Goal: Information Seeking & Learning: Learn about a topic

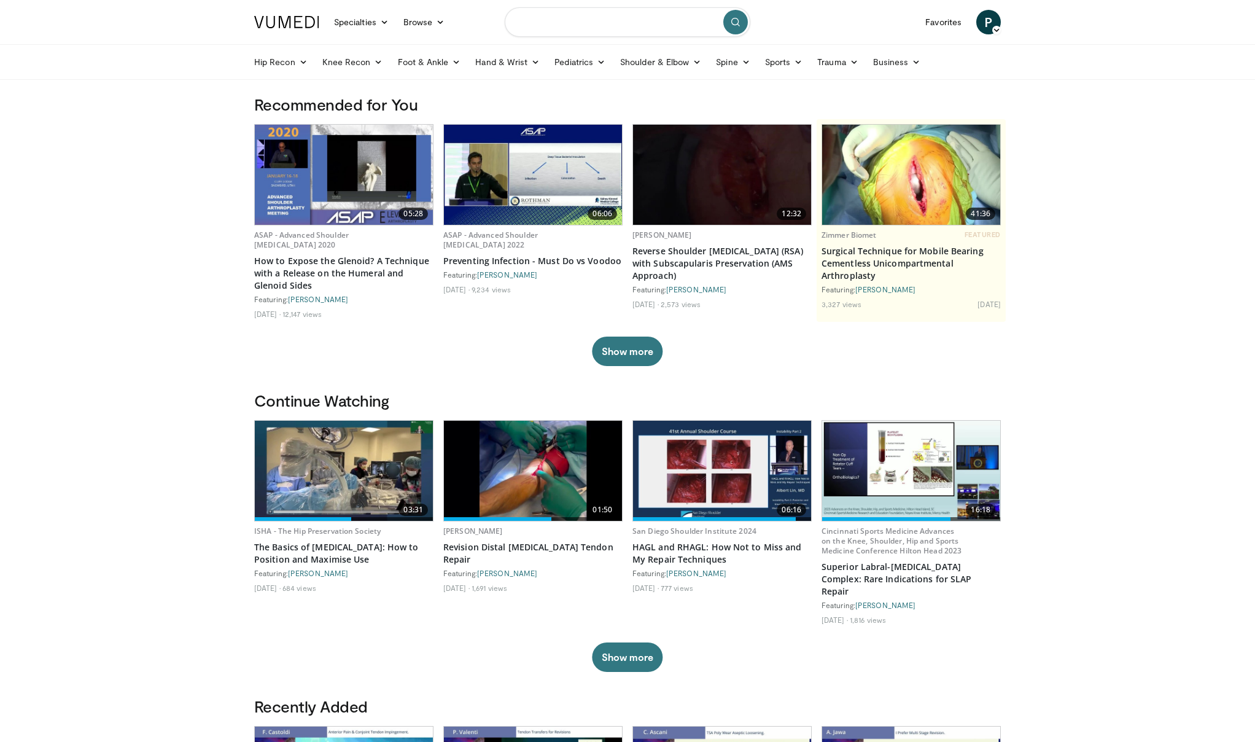
click at [561, 21] on input "Search topics, interventions" at bounding box center [628, 21] width 246 height 29
type input "**********"
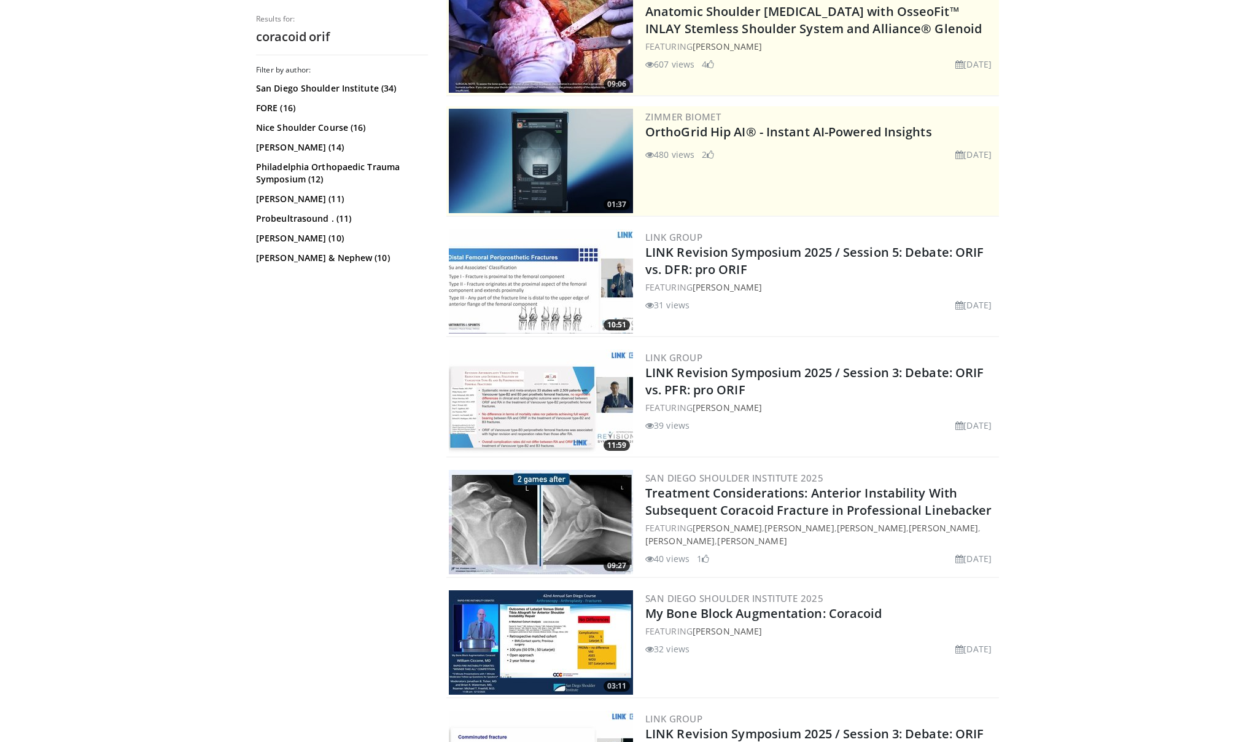
scroll to position [152, 0]
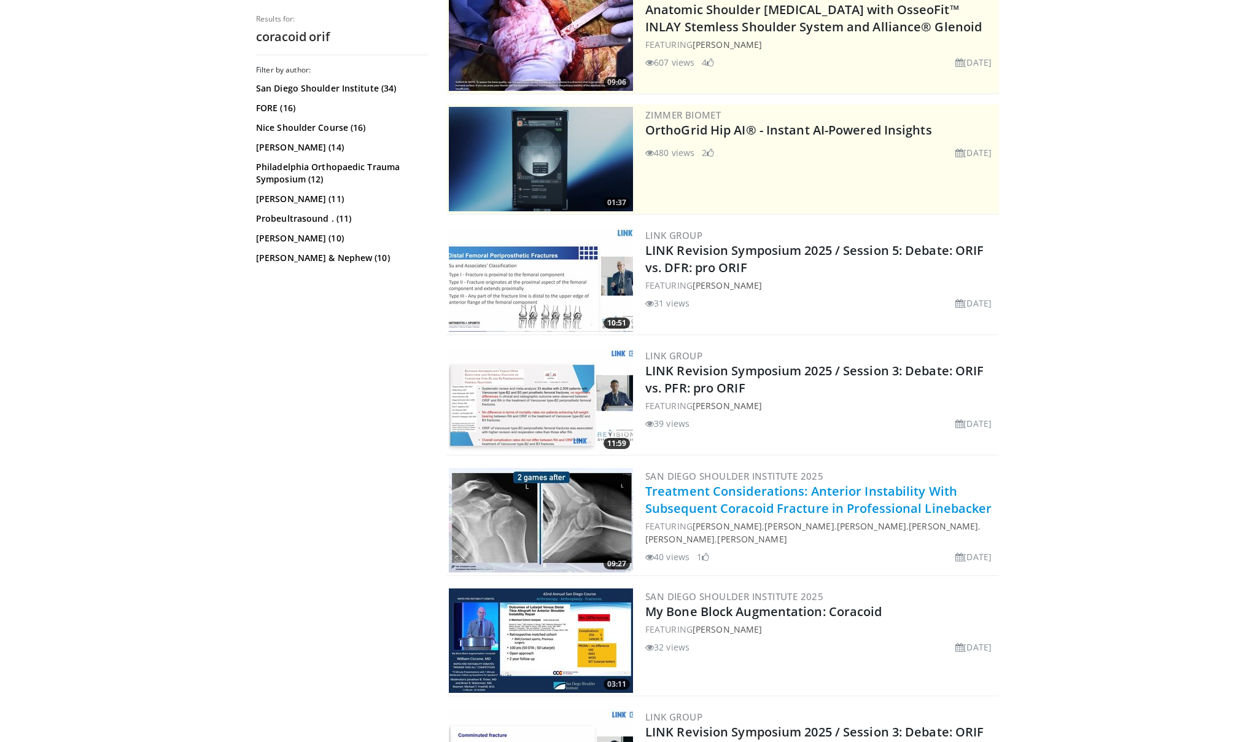
click at [783, 500] on link "Treatment Considerations: Anterior Instability With Subsequent Coracoid Fractur…" at bounding box center [818, 500] width 347 height 34
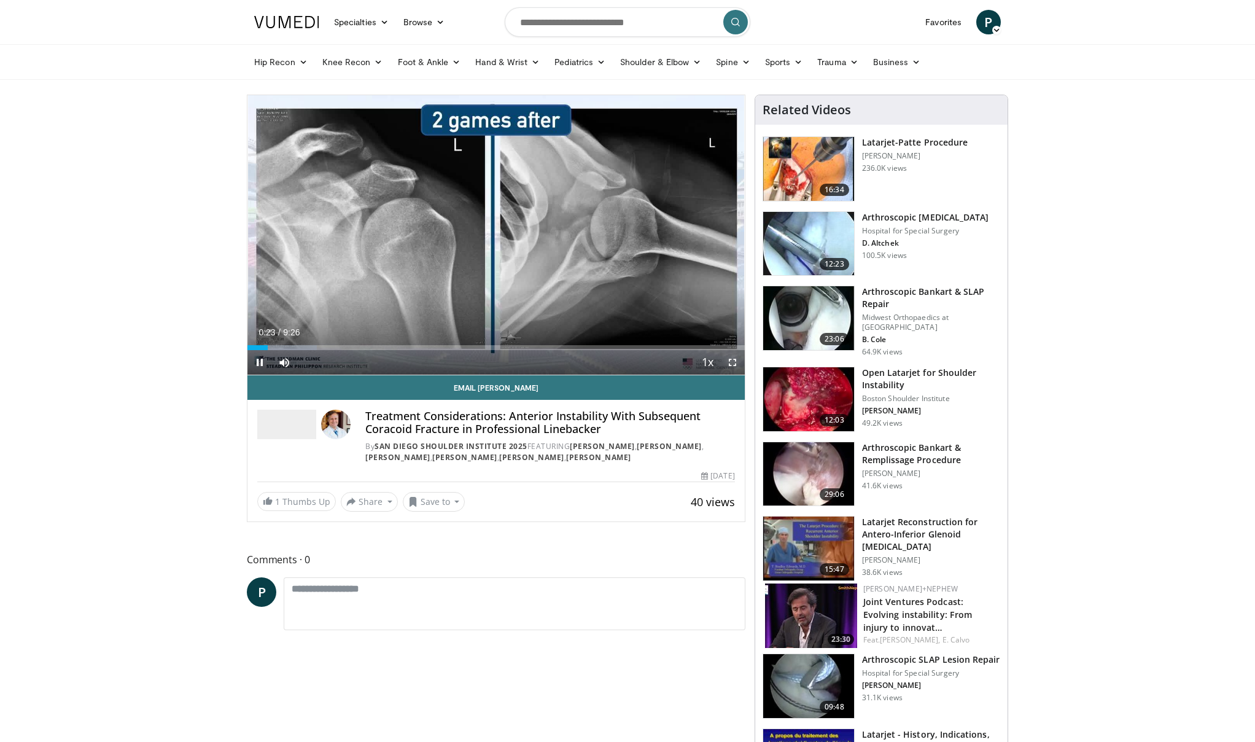
click at [733, 358] on span "Video Player" at bounding box center [732, 362] width 25 height 25
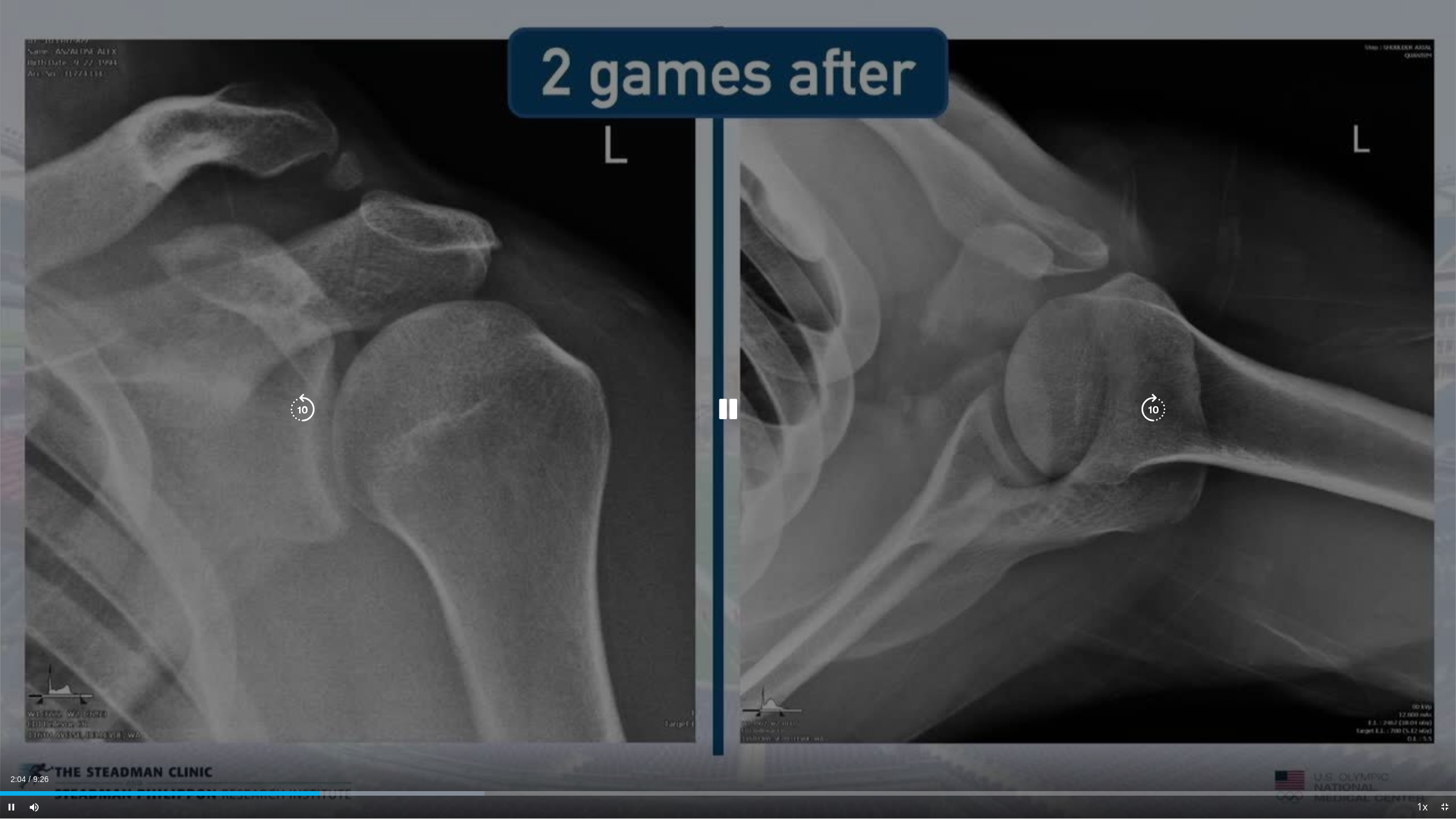
click at [724, 687] on div "10 seconds Tap to unmute" at bounding box center [728, 410] width 1456 height 819
click at [749, 379] on div "10 seconds Tap to unmute" at bounding box center [728, 410] width 1456 height 819
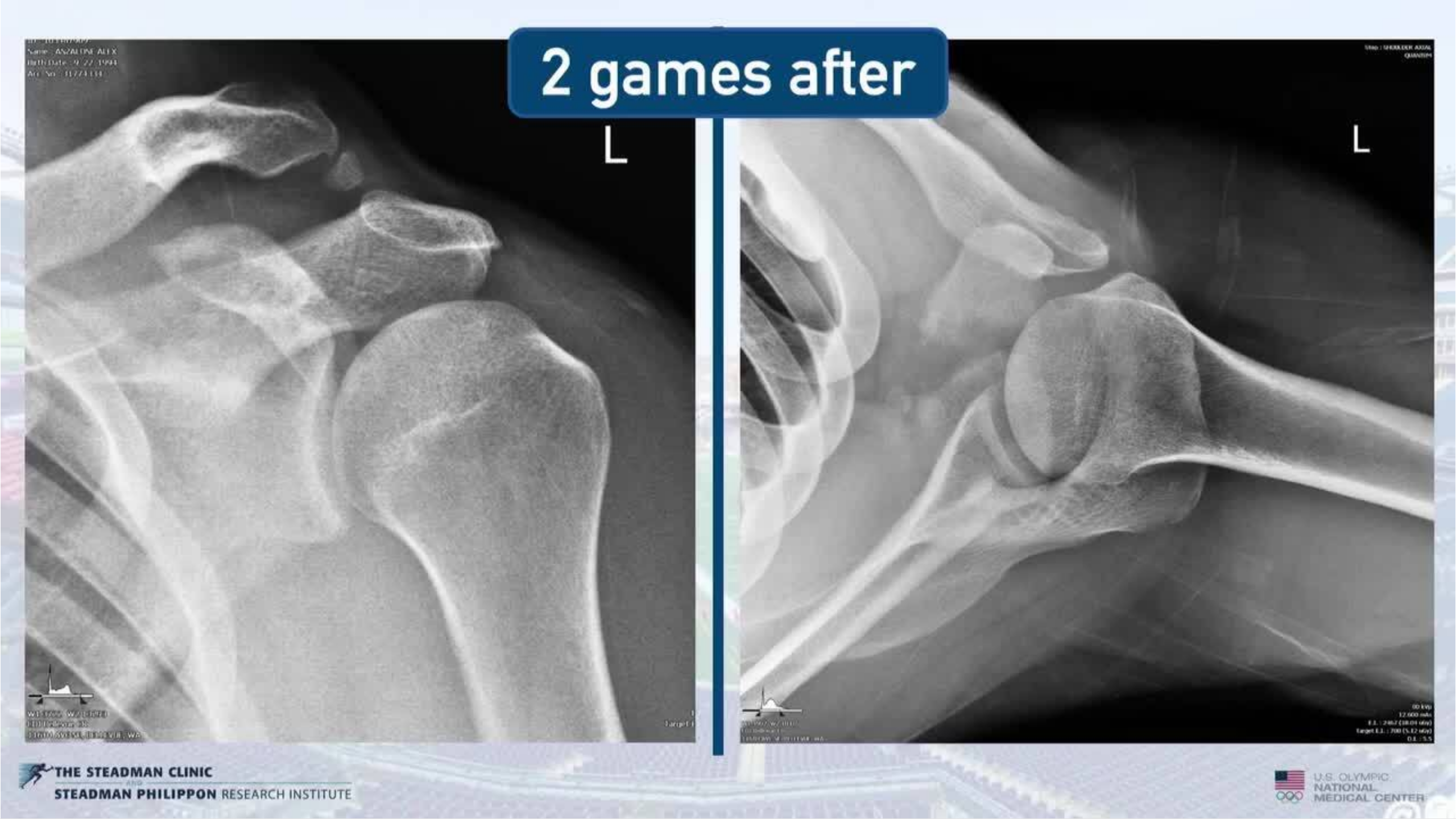
click at [737, 687] on video-js "**********" at bounding box center [728, 410] width 1456 height 819
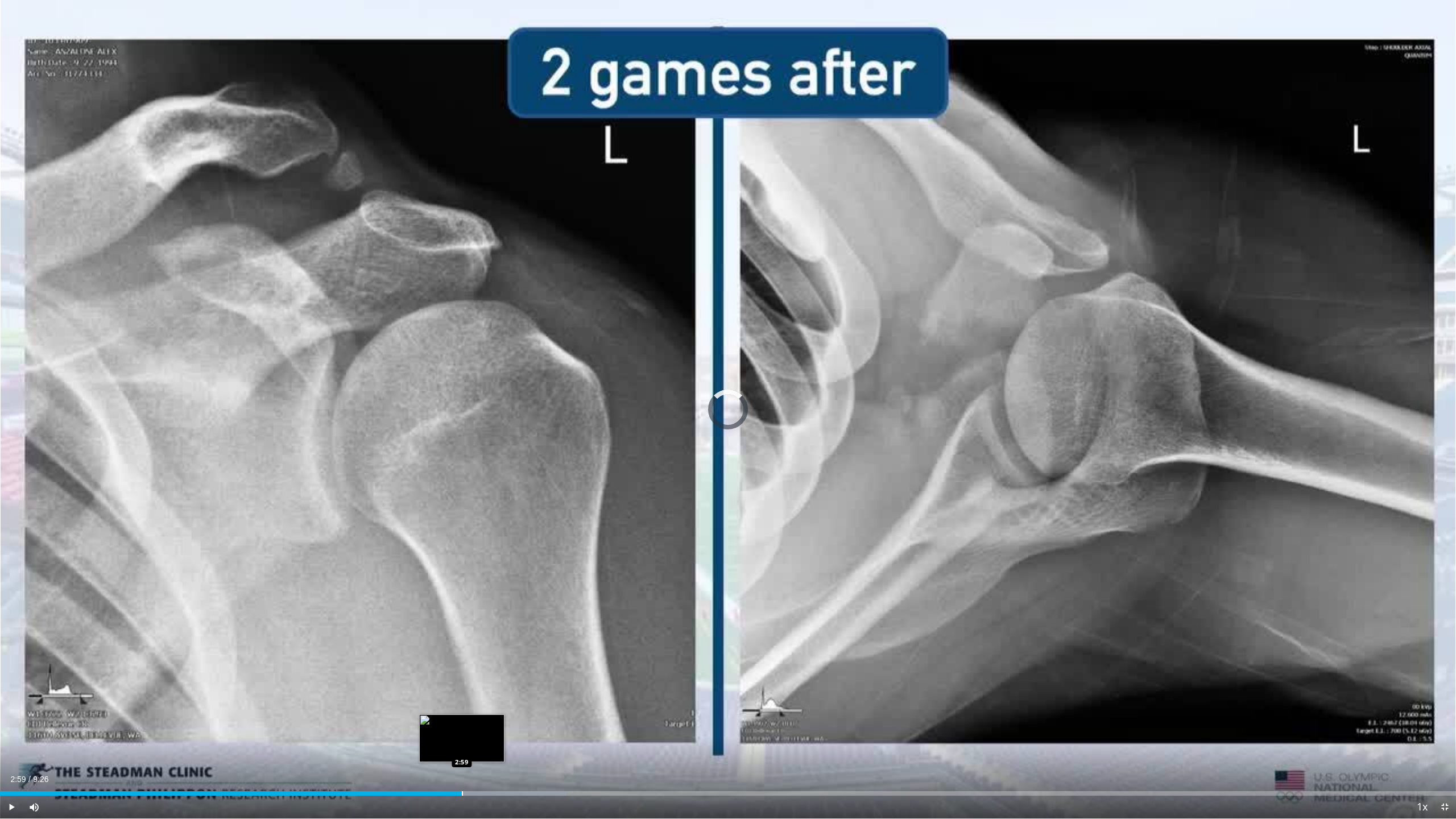
click at [462, 687] on div "Loaded : 38.91% 2:59 2:59" at bounding box center [728, 790] width 1456 height 11
click at [500, 687] on div "Loaded : 44.21% 3:09 3:14" at bounding box center [728, 790] width 1456 height 11
click at [518, 687] on div "Loaded : 45.55% 3:16 3:21" at bounding box center [728, 790] width 1456 height 11
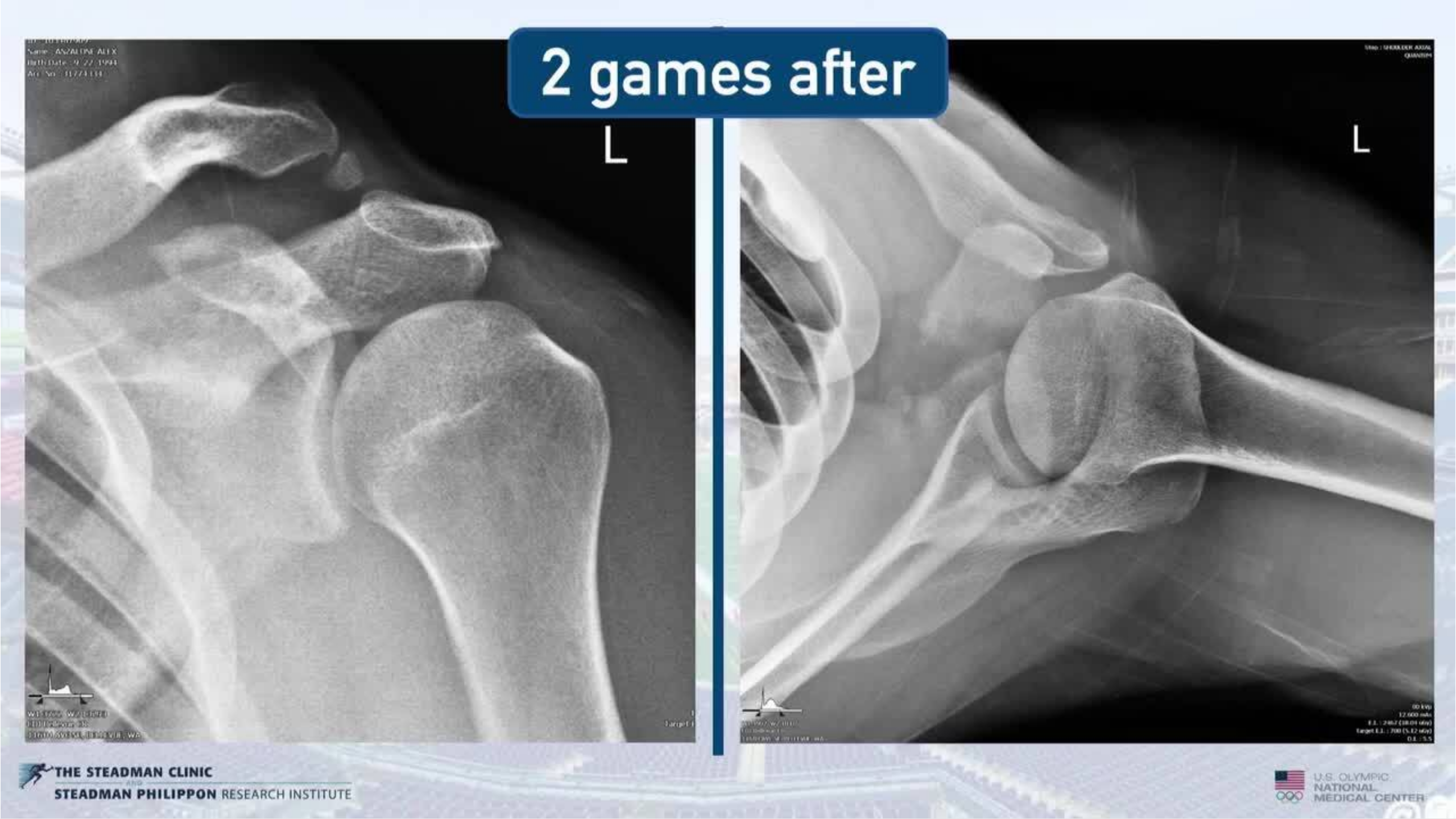
click at [551, 687] on div "10 seconds Tap to unmute" at bounding box center [728, 410] width 1456 height 819
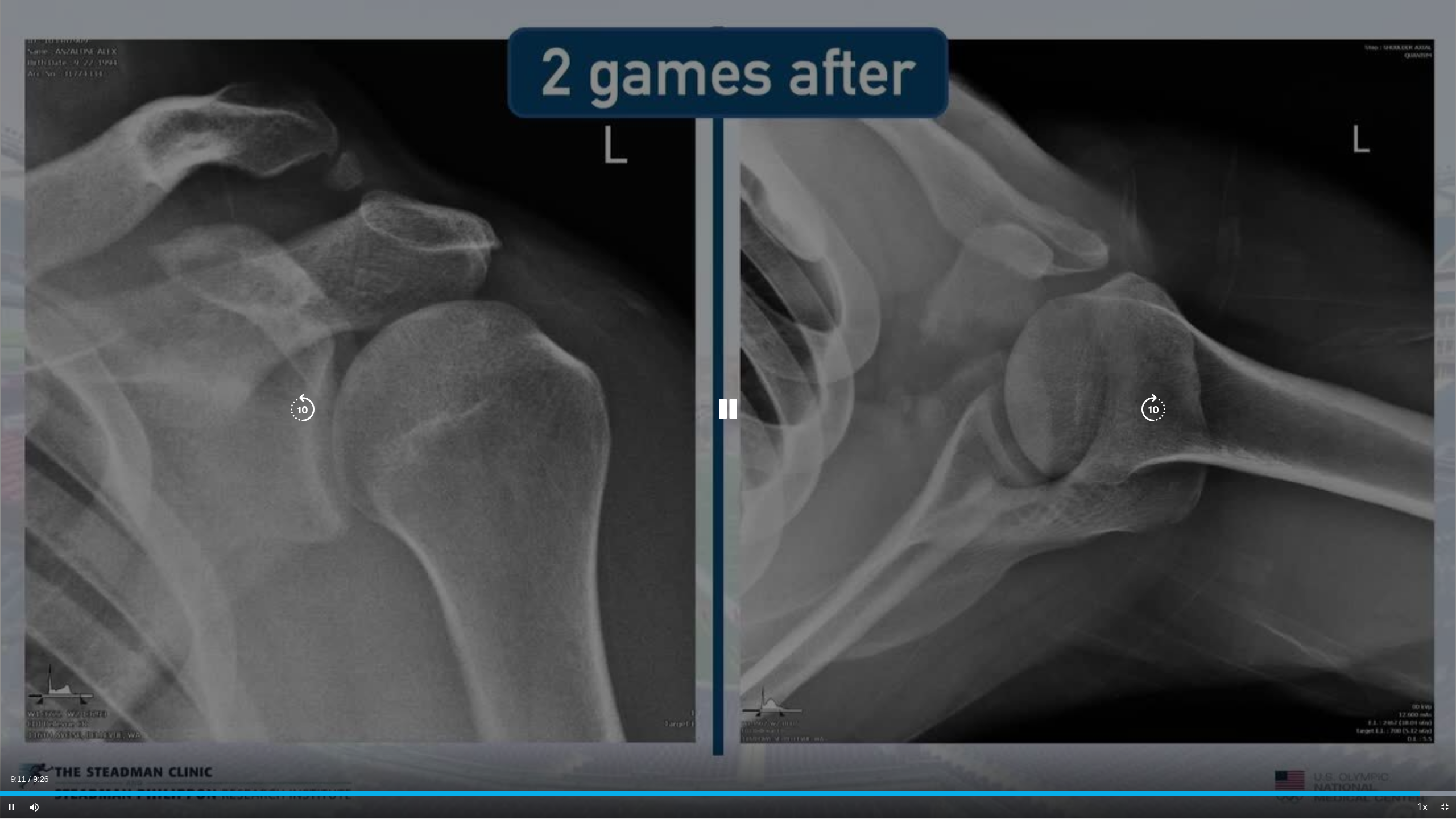
click at [584, 330] on div "10 seconds Tap to unmute" at bounding box center [728, 410] width 1456 height 819
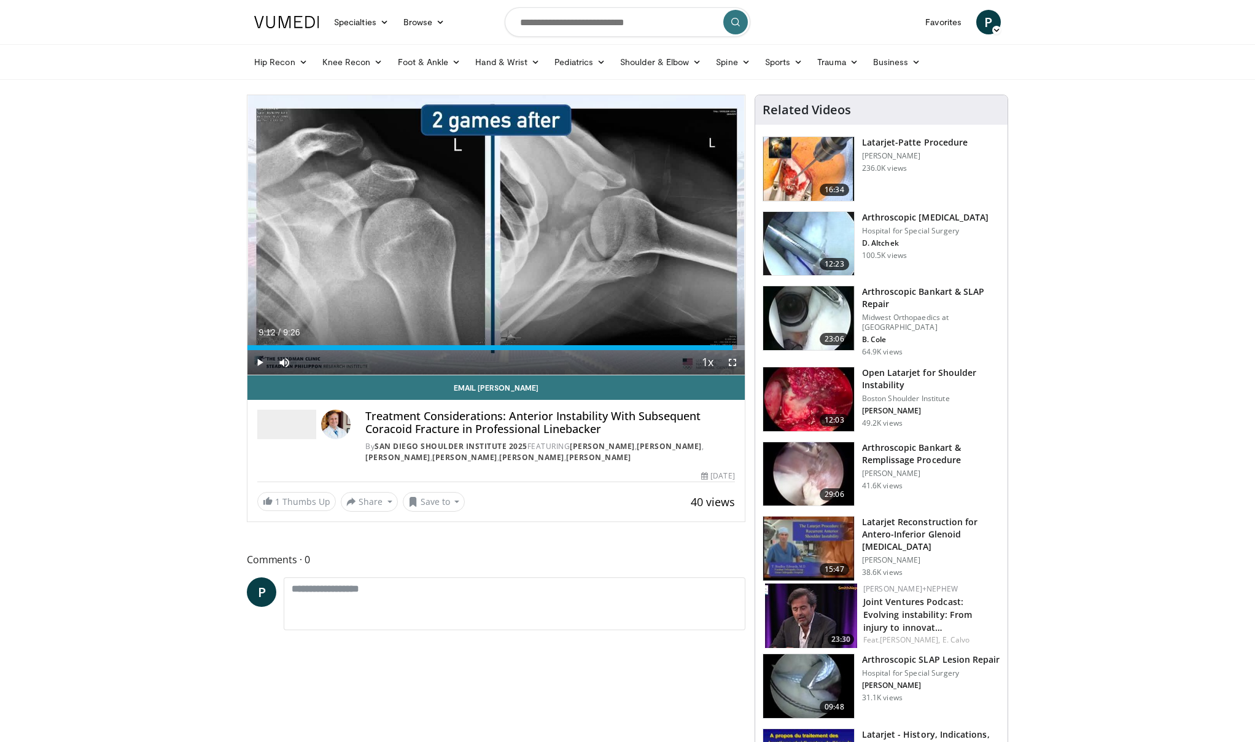
click at [820, 163] on img at bounding box center [808, 169] width 91 height 64
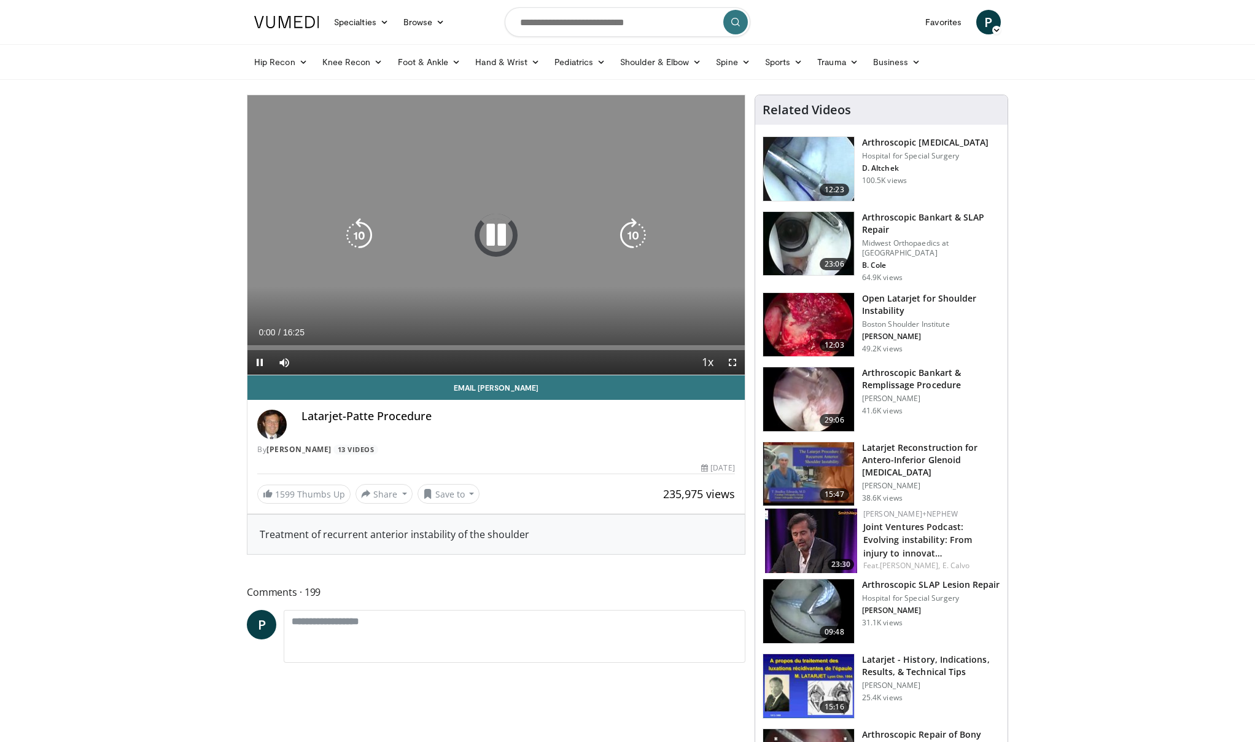
click at [500, 229] on icon "Video Player" at bounding box center [496, 235] width 34 height 34
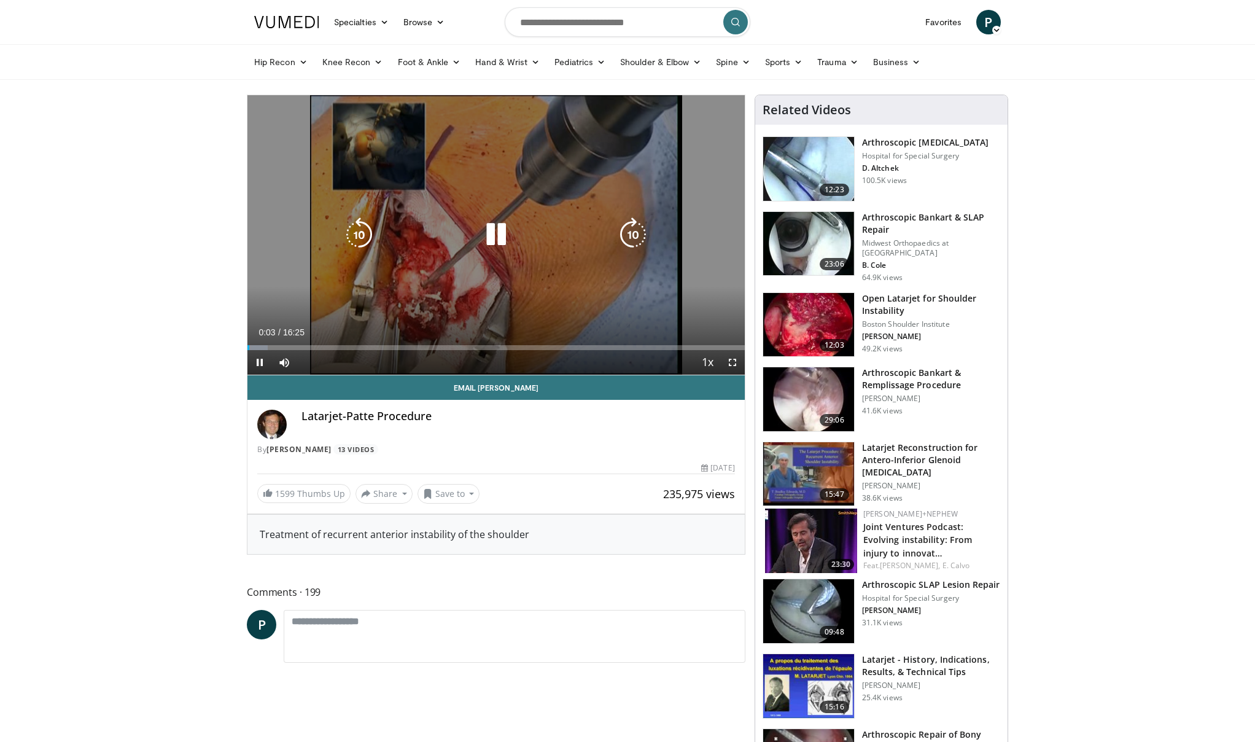
click at [497, 239] on icon "Video Player" at bounding box center [496, 234] width 34 height 34
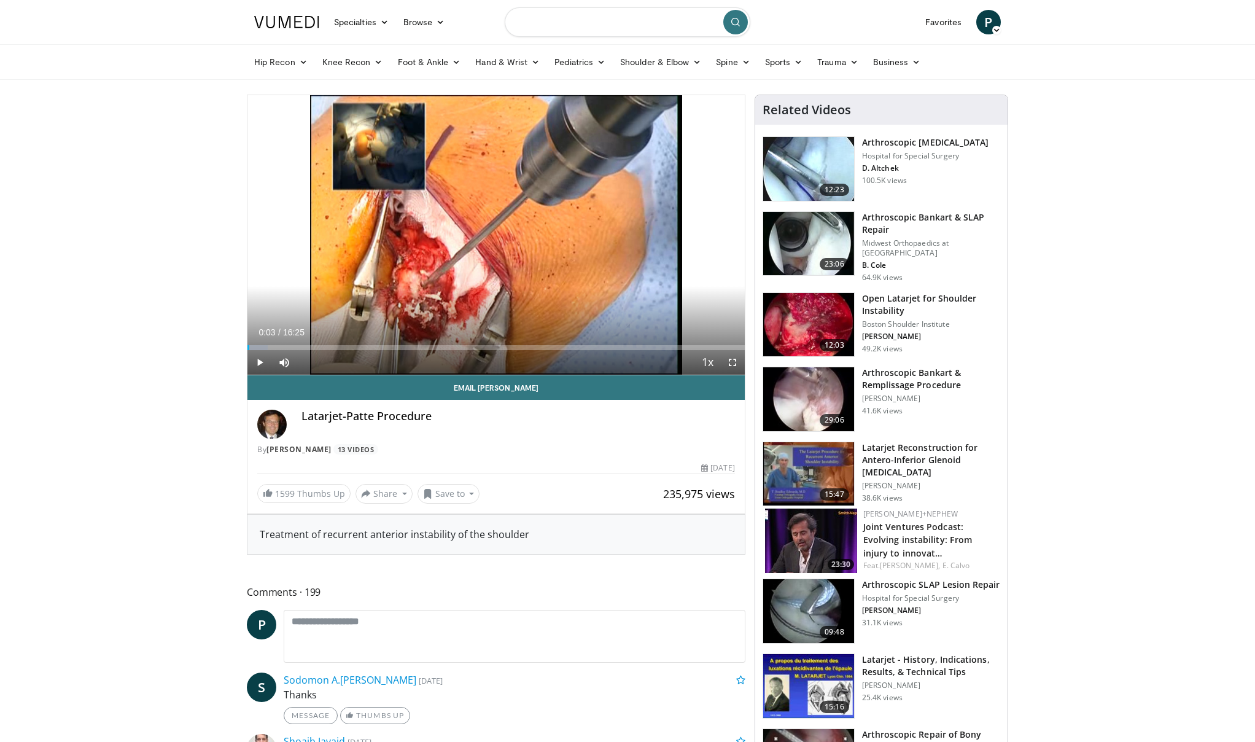
click at [588, 27] on input "Search topics, interventions" at bounding box center [628, 21] width 246 height 29
type input "**********"
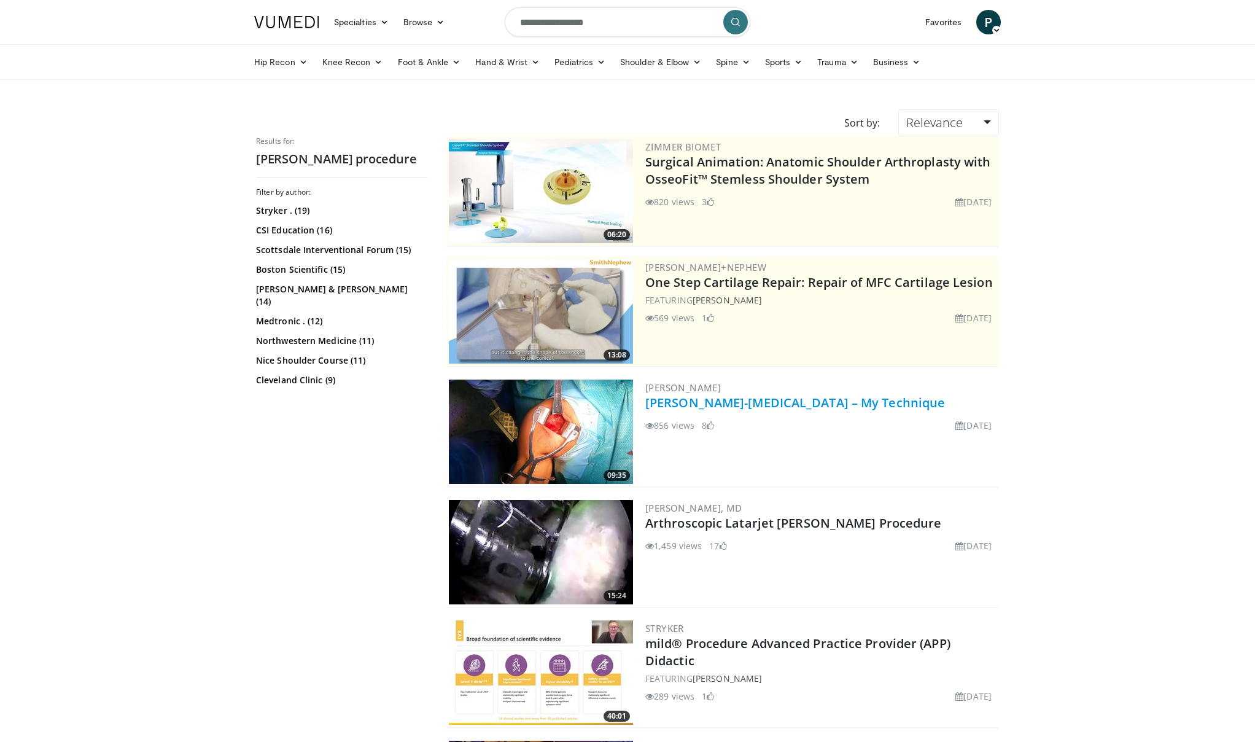
click at [743, 405] on link "[PERSON_NAME]-[MEDICAL_DATA] – My Technique" at bounding box center [795, 402] width 300 height 17
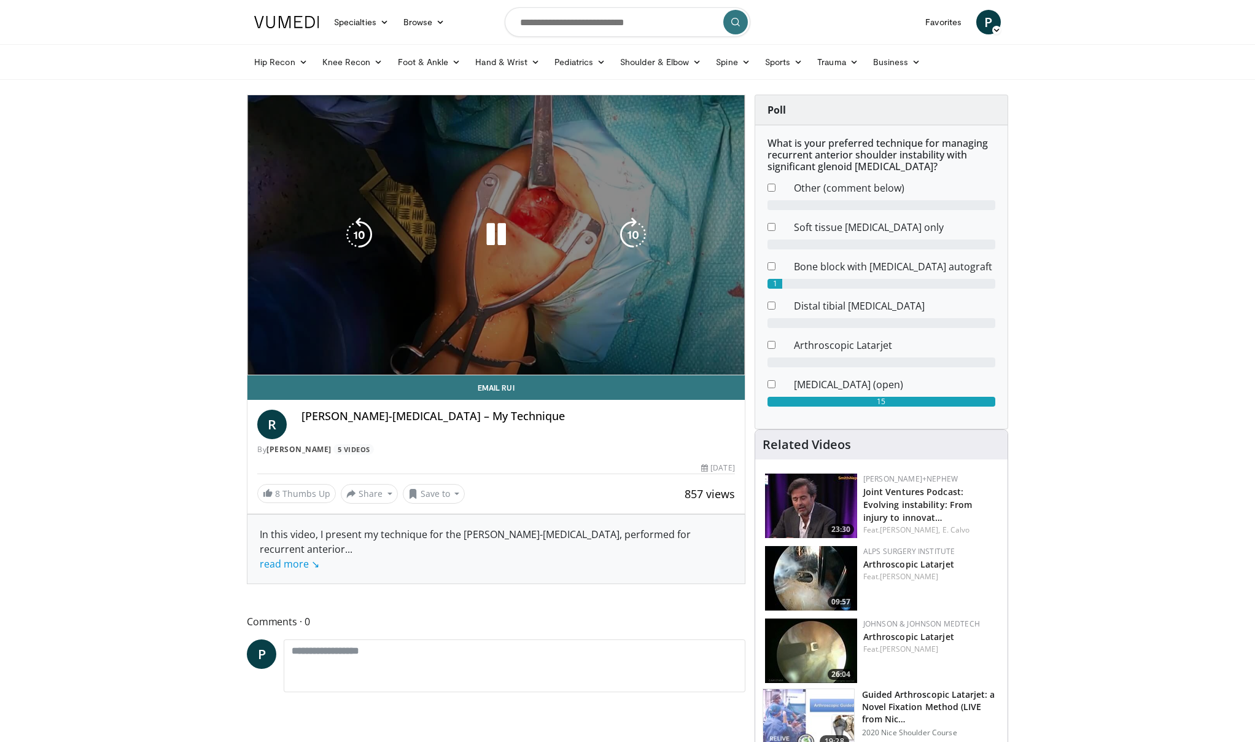
click at [278, 370] on div "Progress Bar" at bounding box center [268, 372] width 43 height 5
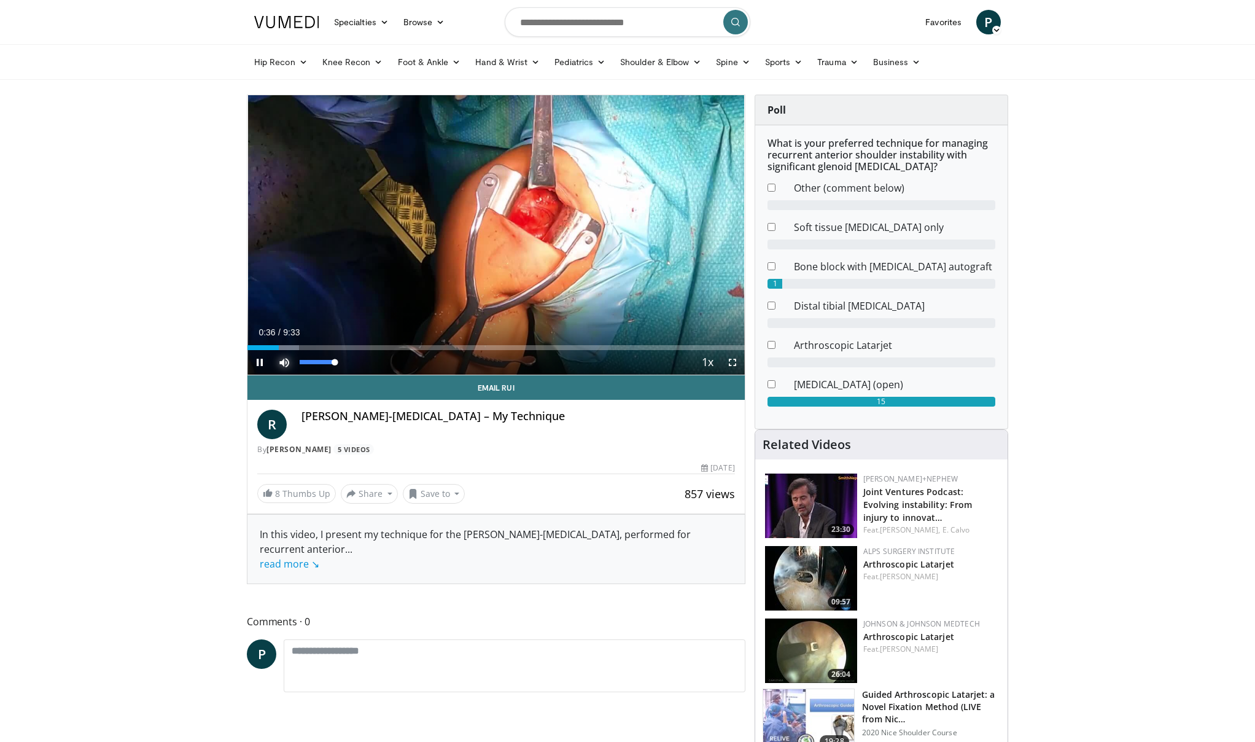
click at [283, 361] on span "Video Player" at bounding box center [284, 362] width 25 height 25
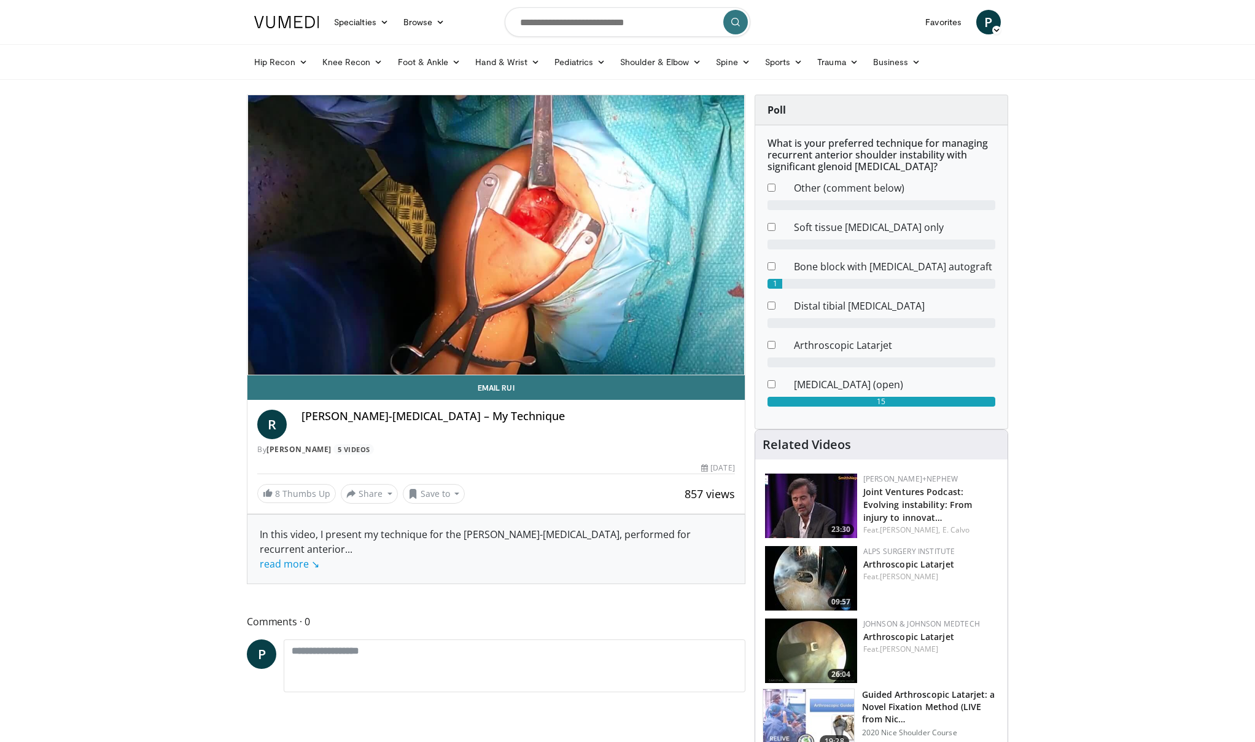
click at [283, 361] on div "10 seconds Tap to unmute" at bounding box center [495, 234] width 497 height 279
